Goal: Check status

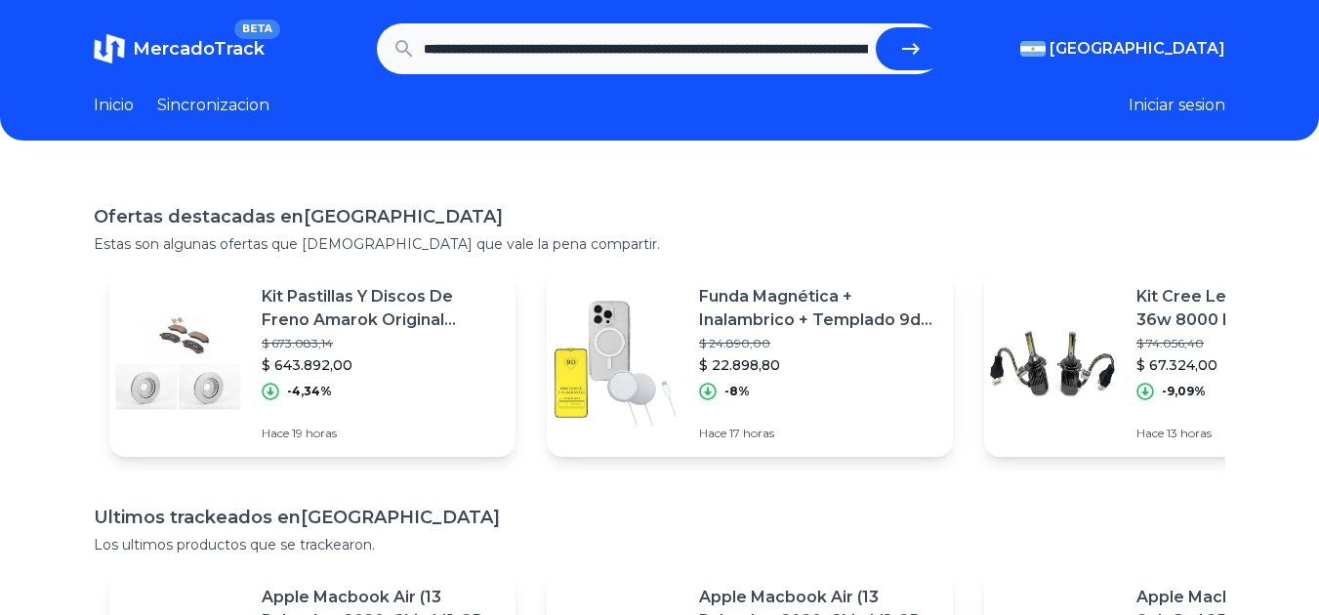
click at [899, 45] on button "submit" at bounding box center [911, 48] width 70 height 43
type input "**********"
